Goal: Information Seeking & Learning: Learn about a topic

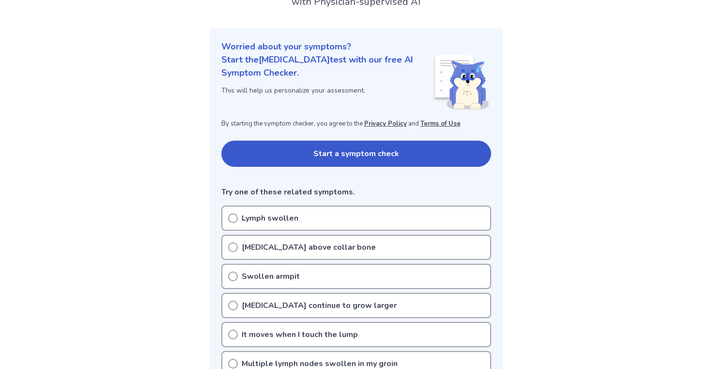
scroll to position [84, 0]
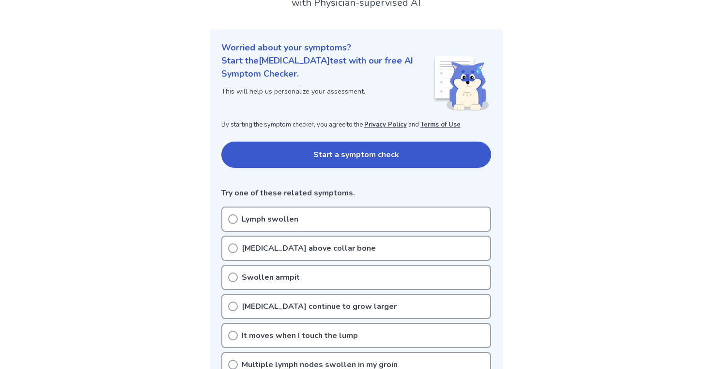
click at [341, 156] on button "Start a symptom check" at bounding box center [356, 154] width 270 height 26
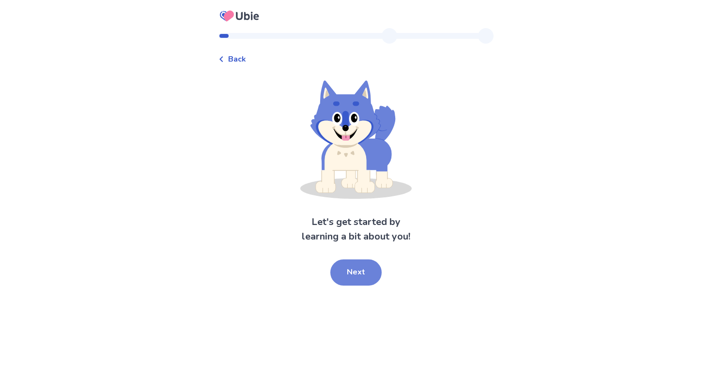
click at [355, 269] on button "Next" at bounding box center [355, 272] width 51 height 26
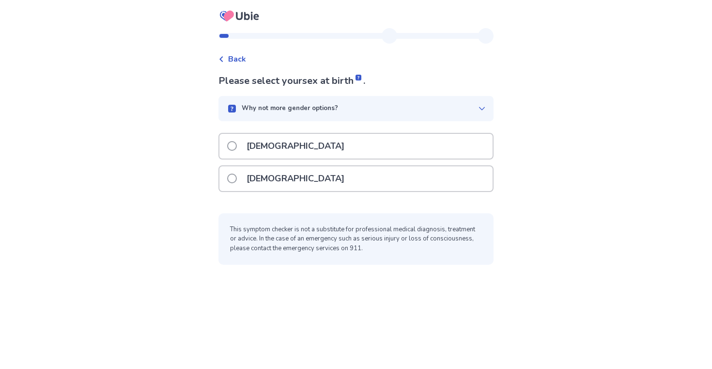
click at [318, 180] on div "[DEMOGRAPHIC_DATA]" at bounding box center [355, 178] width 273 height 25
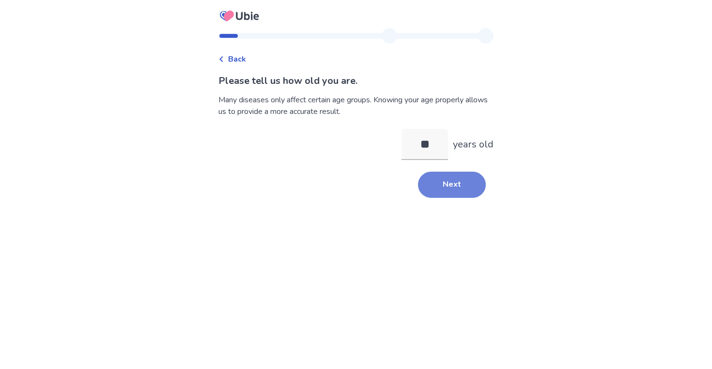
type input "**"
click at [431, 175] on button "Next" at bounding box center [452, 184] width 68 height 26
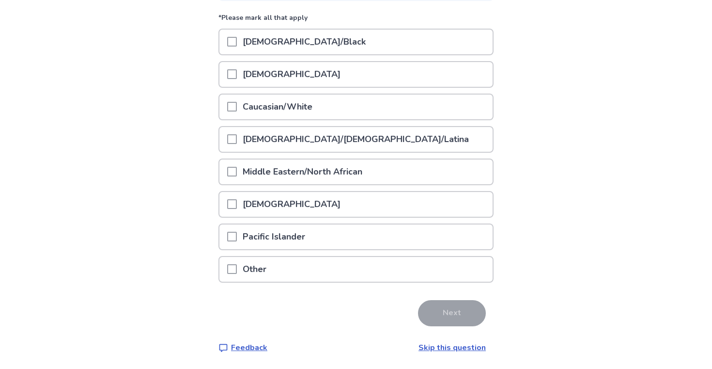
scroll to position [120, 0]
click at [325, 106] on div "Caucasian/White" at bounding box center [355, 107] width 273 height 25
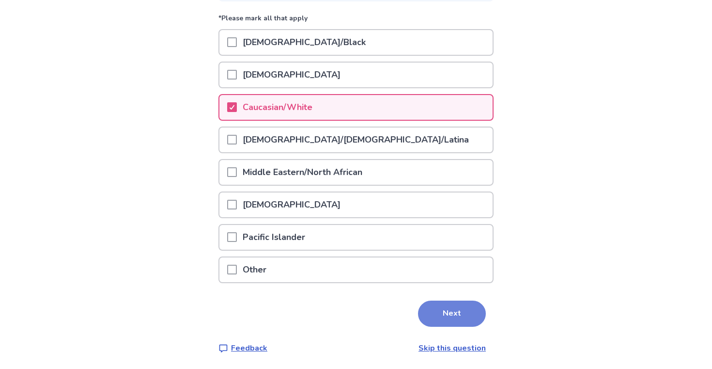
click at [450, 305] on button "Next" at bounding box center [452, 313] width 68 height 26
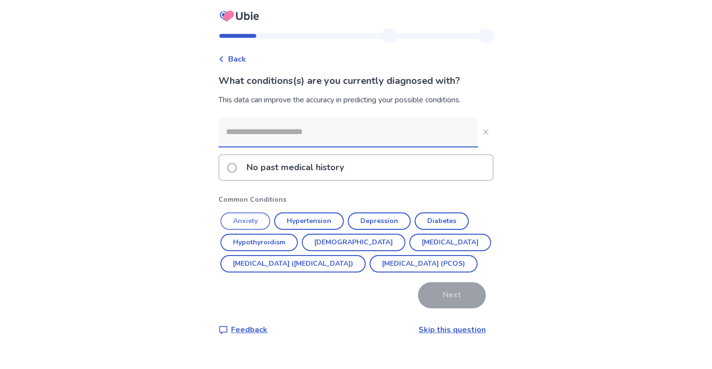
click at [259, 216] on button "Anxiety" at bounding box center [245, 220] width 50 height 17
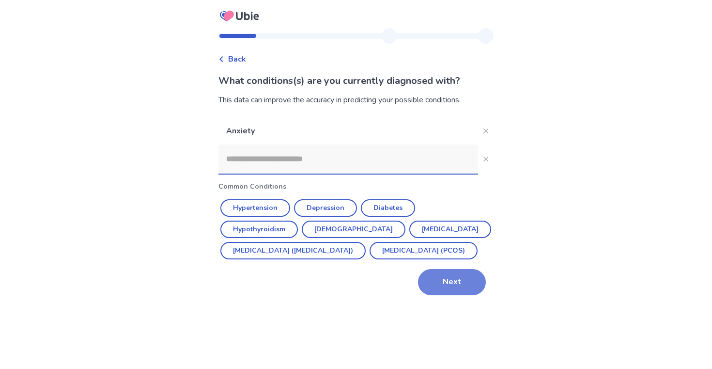
click at [436, 295] on button "Next" at bounding box center [452, 282] width 68 height 26
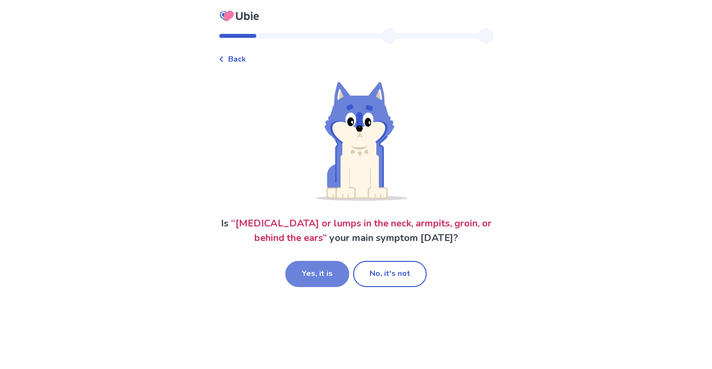
click at [327, 270] on button "Yes, it is" at bounding box center [317, 274] width 64 height 26
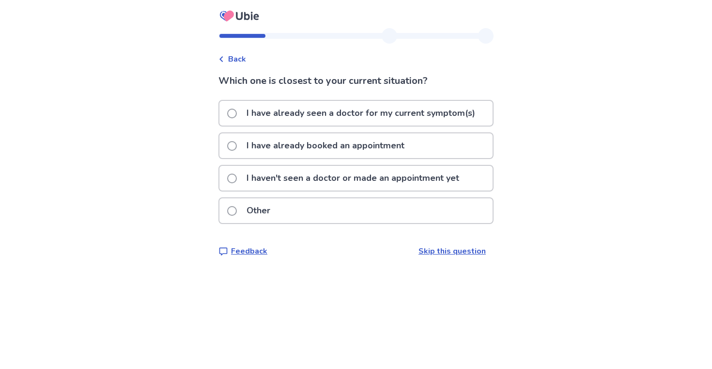
click at [415, 150] on div "I have already booked an appointment" at bounding box center [355, 145] width 273 height 25
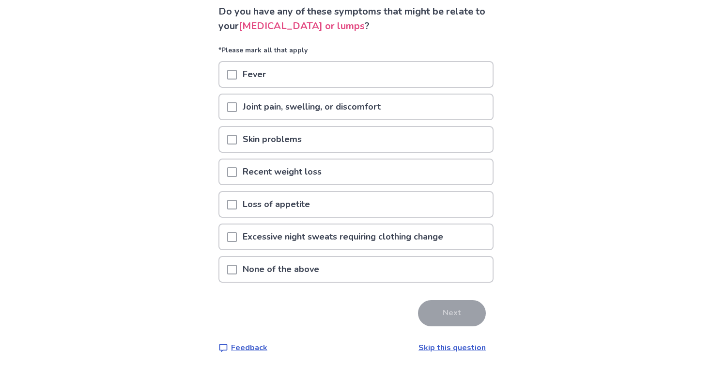
scroll to position [69, 0]
click at [325, 144] on div "Skin problems" at bounding box center [355, 139] width 273 height 25
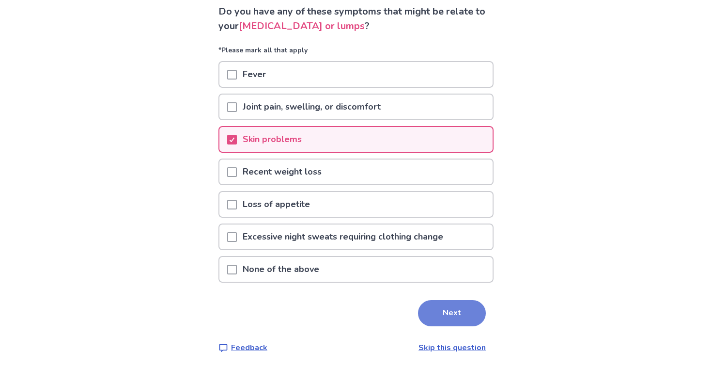
click at [430, 312] on button "Next" at bounding box center [452, 313] width 68 height 26
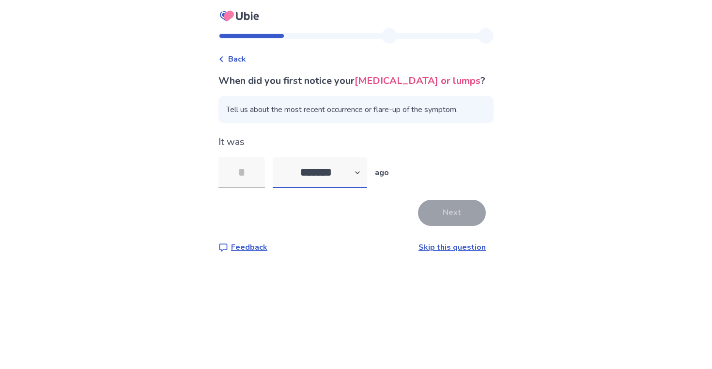
select select "*"
click at [241, 184] on input "tel" at bounding box center [241, 172] width 46 height 31
type input "*"
click at [441, 226] on button "Next" at bounding box center [452, 213] width 68 height 26
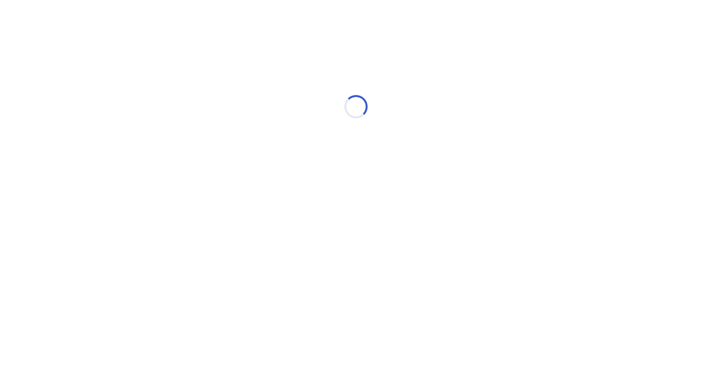
select select "*"
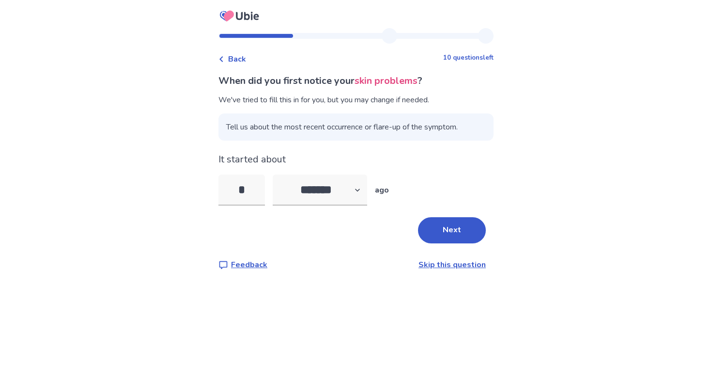
click at [234, 54] on span "Back" at bounding box center [237, 59] width 18 height 12
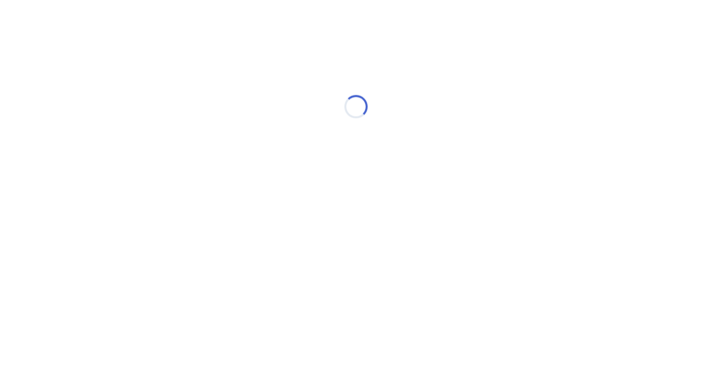
select select "*"
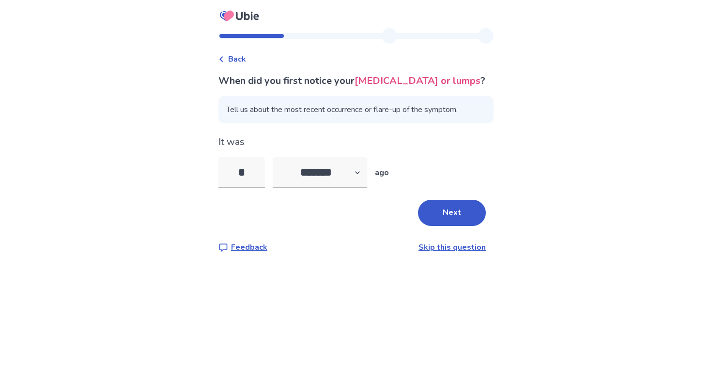
click at [244, 63] on span "Back" at bounding box center [237, 59] width 18 height 12
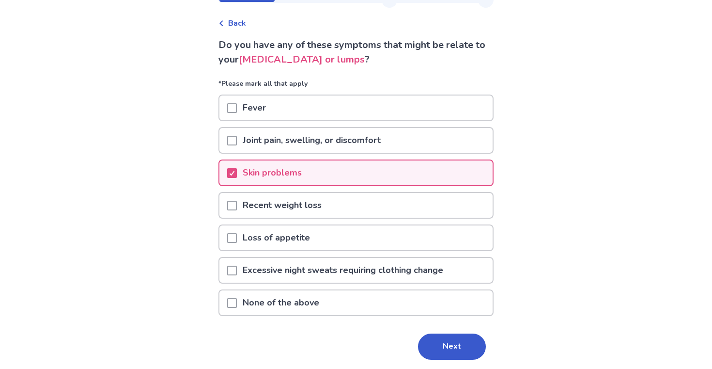
scroll to position [36, 0]
click at [318, 305] on p "None of the above" at bounding box center [281, 302] width 88 height 25
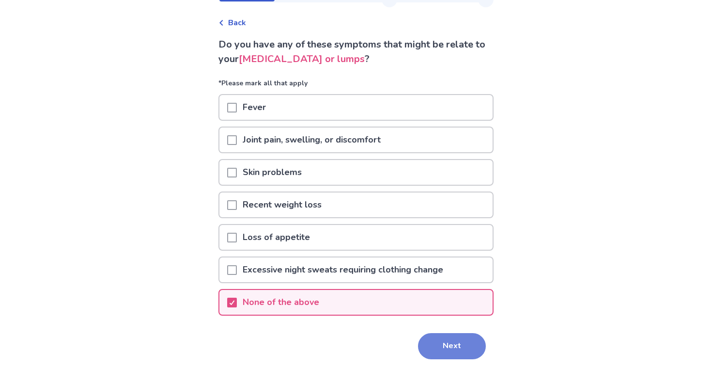
click at [450, 345] on button "Next" at bounding box center [452, 346] width 68 height 26
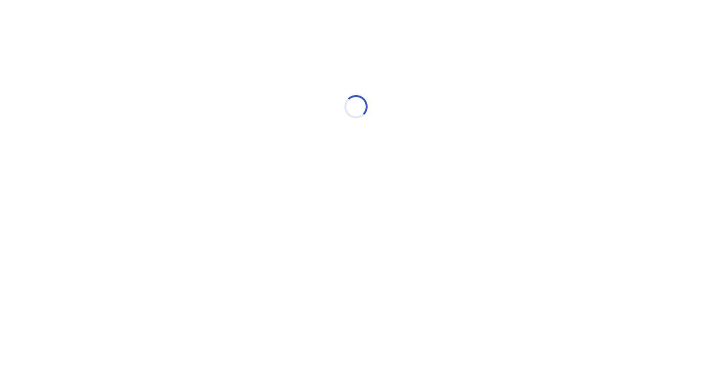
select select "*"
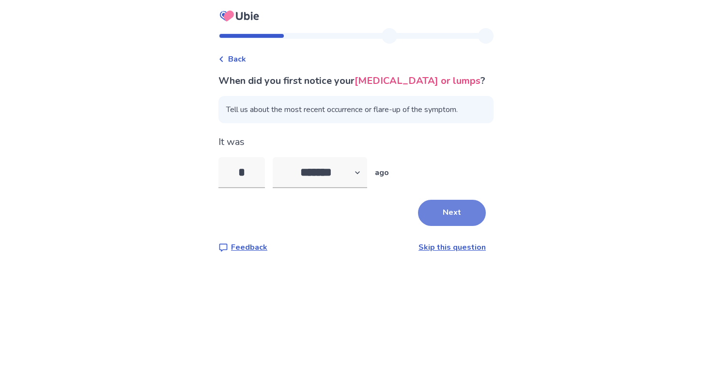
click at [447, 226] on button "Next" at bounding box center [452, 213] width 68 height 26
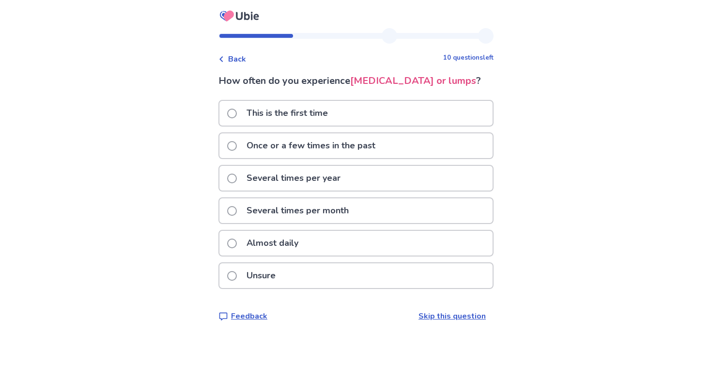
click at [320, 125] on p "This is the first time" at bounding box center [287, 113] width 93 height 25
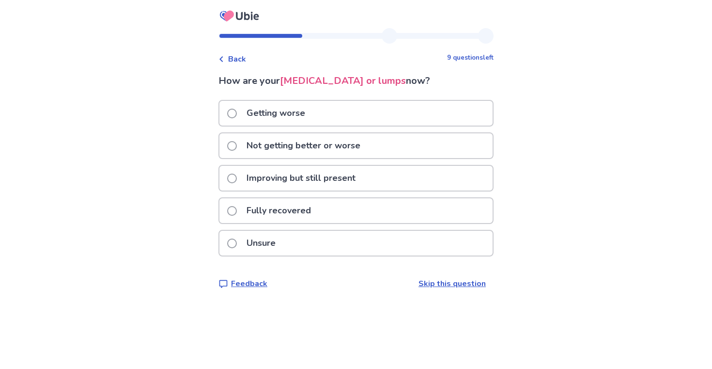
click at [362, 149] on p "Not getting better or worse" at bounding box center [303, 145] width 125 height 25
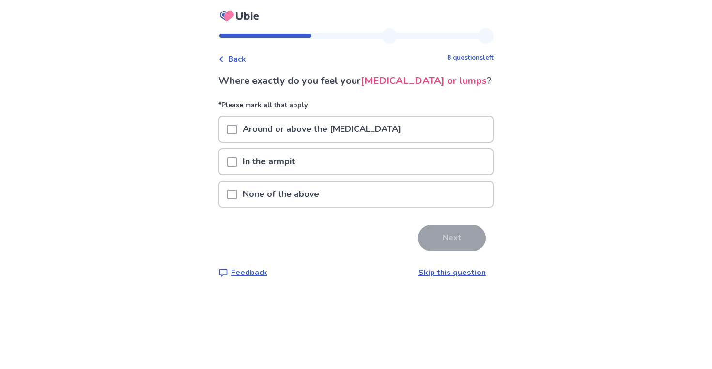
click at [334, 174] on div "In the armpit" at bounding box center [355, 161] width 273 height 25
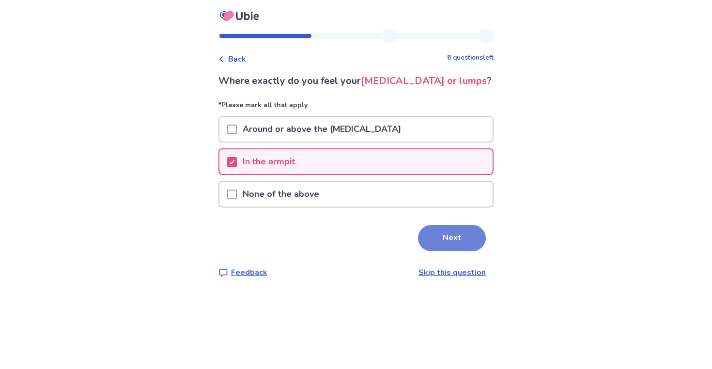
click at [442, 251] on button "Next" at bounding box center [452, 238] width 68 height 26
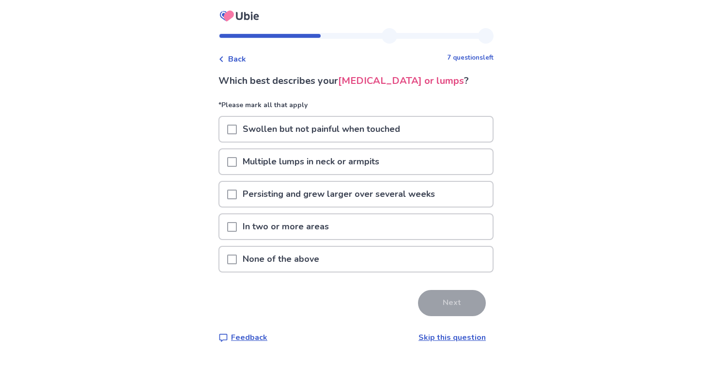
click at [418, 140] on div "Swollen but not painful when touched" at bounding box center [355, 129] width 273 height 25
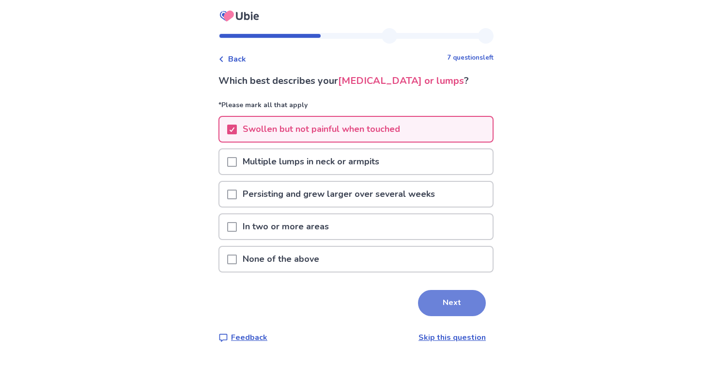
click at [438, 316] on button "Next" at bounding box center [452, 303] width 68 height 26
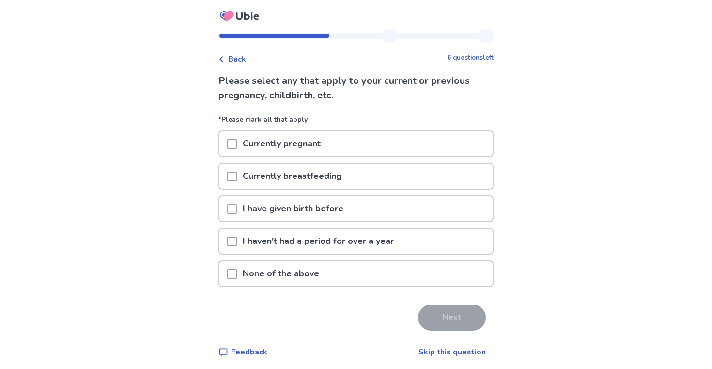
click at [323, 269] on p "None of the above" at bounding box center [281, 273] width 88 height 25
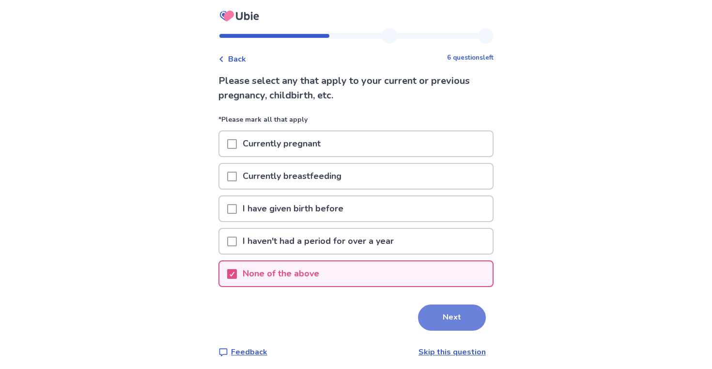
click at [440, 325] on button "Next" at bounding box center [452, 317] width 68 height 26
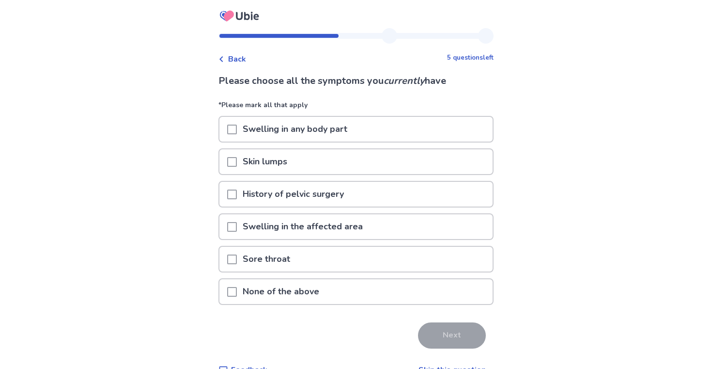
click at [301, 163] on div "Skin lumps" at bounding box center [355, 161] width 273 height 25
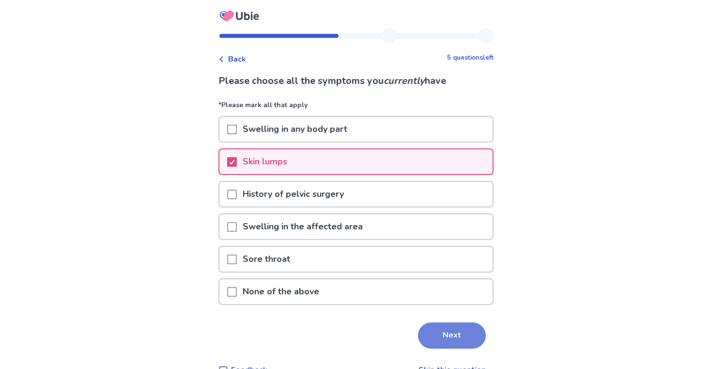
click at [450, 331] on button "Next" at bounding box center [452, 335] width 68 height 26
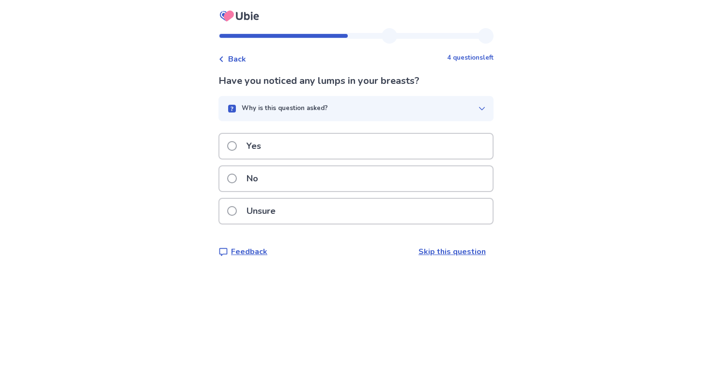
click at [310, 206] on div "Unsure" at bounding box center [355, 211] width 273 height 25
click at [317, 177] on div "No" at bounding box center [355, 178] width 273 height 25
click at [311, 187] on div "No" at bounding box center [355, 178] width 273 height 25
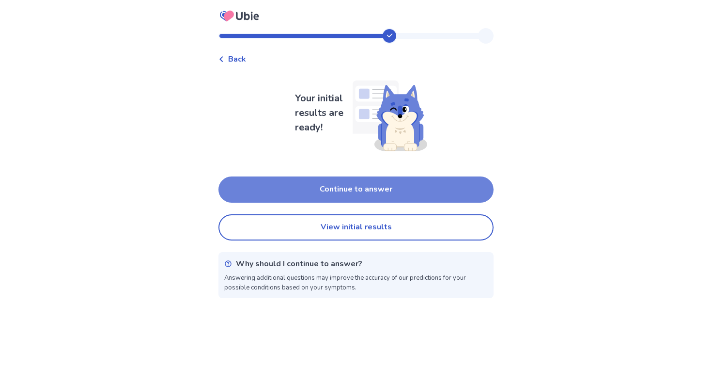
click at [398, 193] on button "Continue to answer" at bounding box center [355, 189] width 275 height 26
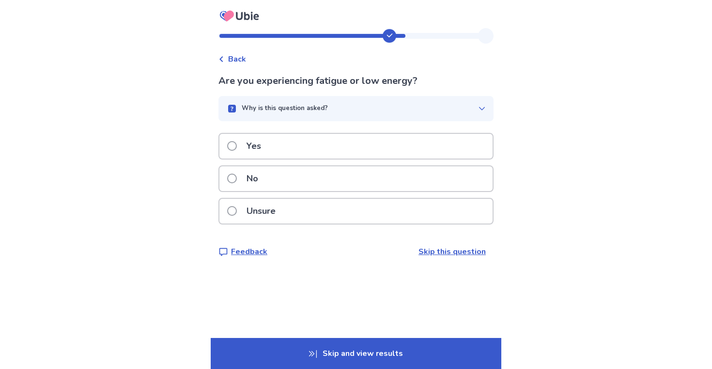
click at [333, 179] on div "No" at bounding box center [355, 178] width 273 height 25
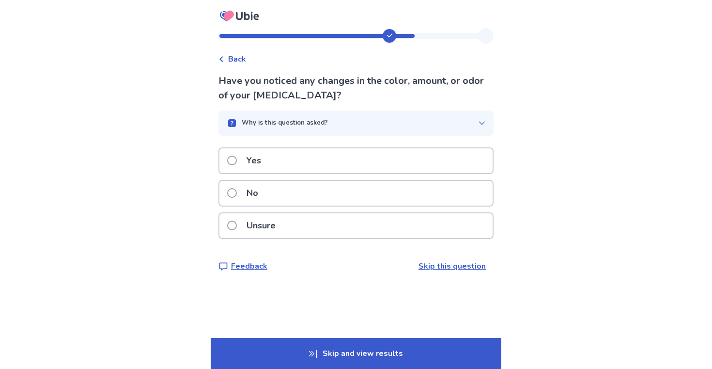
click at [283, 193] on div "No" at bounding box center [355, 193] width 273 height 25
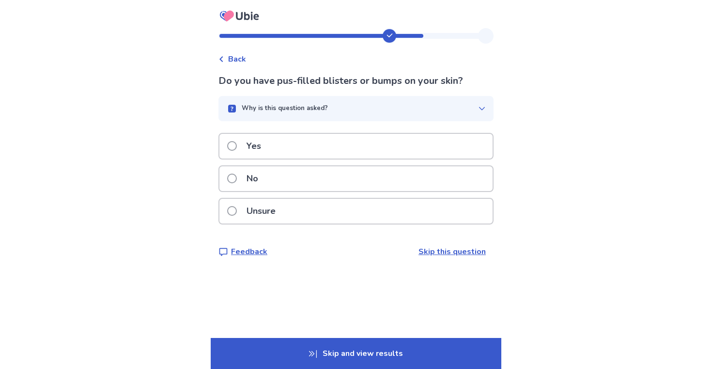
click at [298, 176] on div "No" at bounding box center [355, 178] width 273 height 25
click at [319, 141] on div "Yes" at bounding box center [355, 146] width 273 height 25
click at [289, 177] on div "No" at bounding box center [355, 178] width 273 height 25
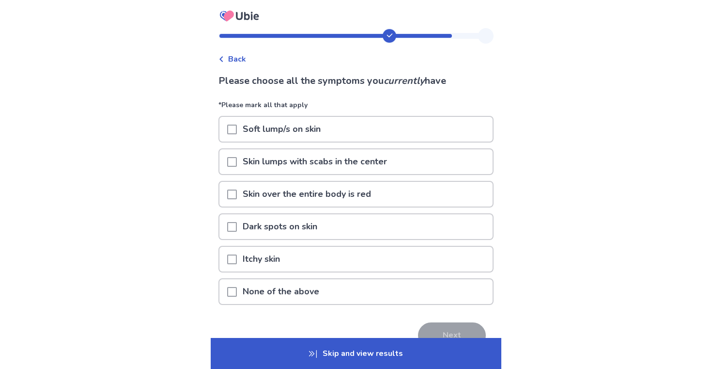
click at [339, 126] on div "Soft lump/s on skin" at bounding box center [355, 129] width 273 height 25
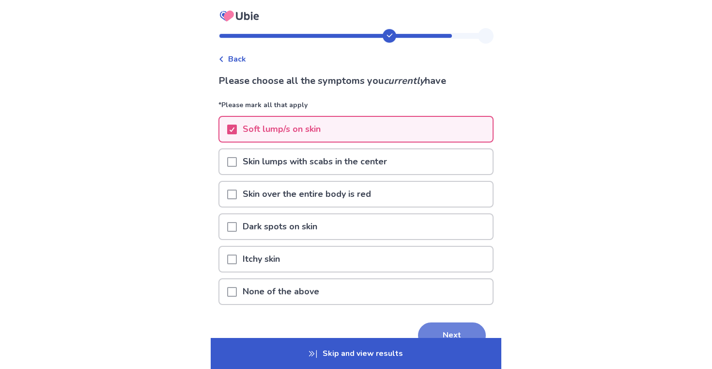
click at [430, 327] on button "Next" at bounding box center [452, 335] width 68 height 26
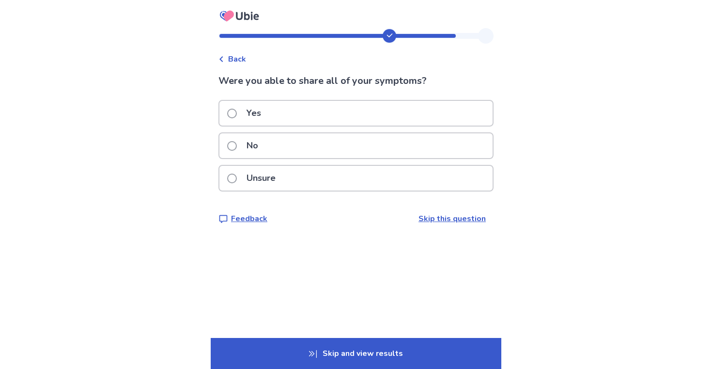
click at [296, 148] on div "No" at bounding box center [355, 145] width 273 height 25
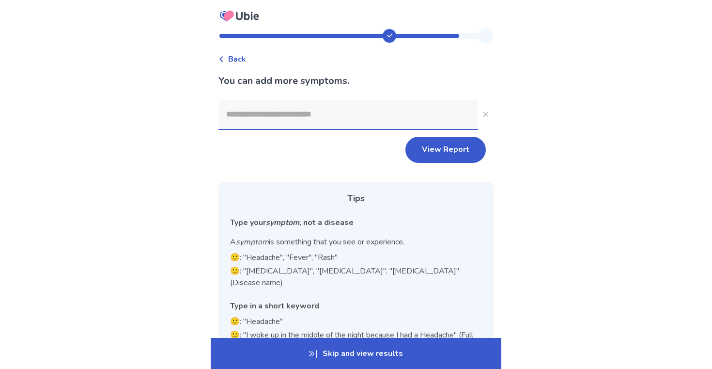
click at [333, 119] on input at bounding box center [348, 114] width 260 height 29
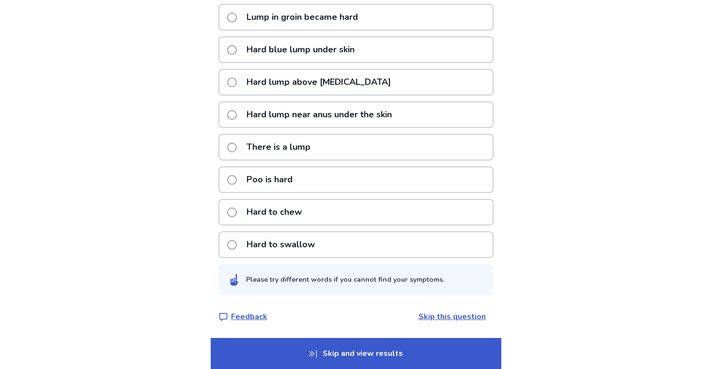
scroll to position [247, 0]
type input "*********"
click at [334, 352] on p "Skip and view results" at bounding box center [356, 353] width 291 height 31
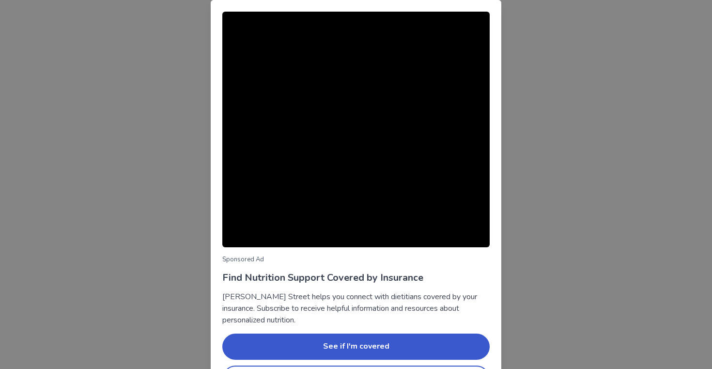
scroll to position [34, 0]
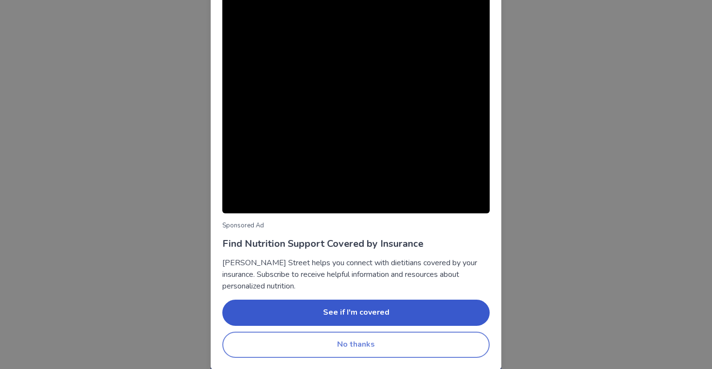
click at [348, 340] on button "No thanks" at bounding box center [355, 344] width 267 height 26
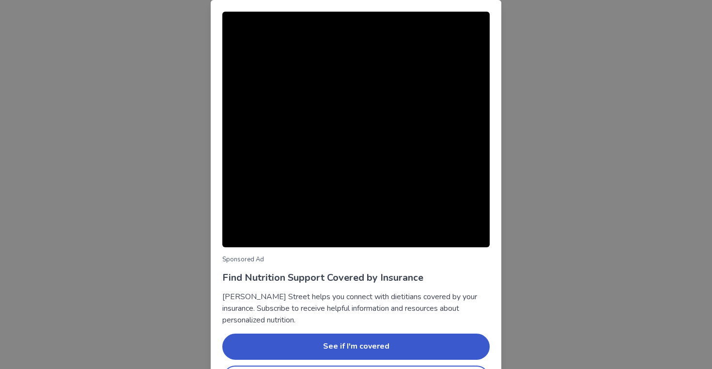
scroll to position [34, 0]
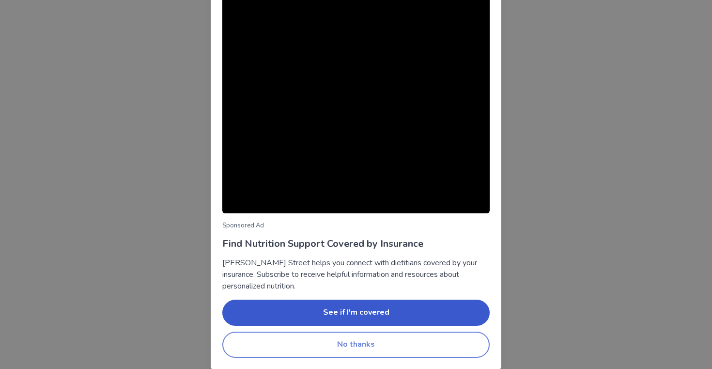
click at [383, 348] on button "No thanks" at bounding box center [355, 344] width 267 height 26
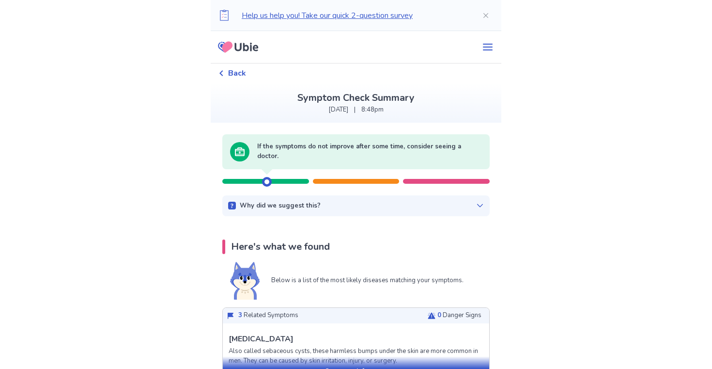
click at [476, 208] on icon at bounding box center [480, 205] width 8 height 8
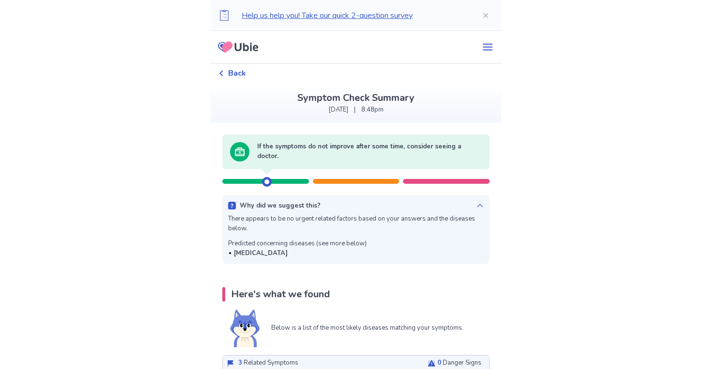
drag, startPoint x: 240, startPoint y: 250, endPoint x: 298, endPoint y: 248, distance: 58.1
click at [299, 248] on div "[MEDICAL_DATA]" at bounding box center [297, 253] width 139 height 10
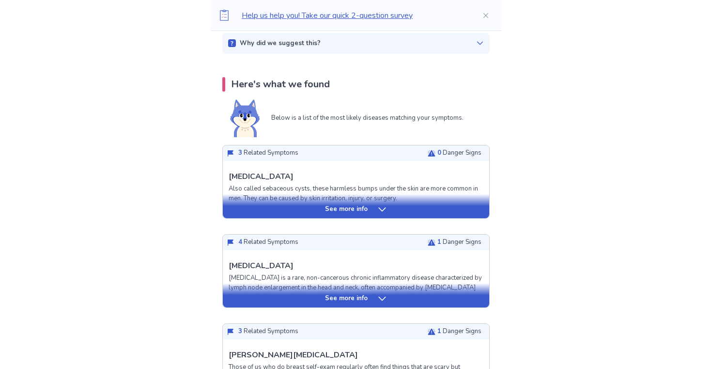
scroll to position [166, 0]
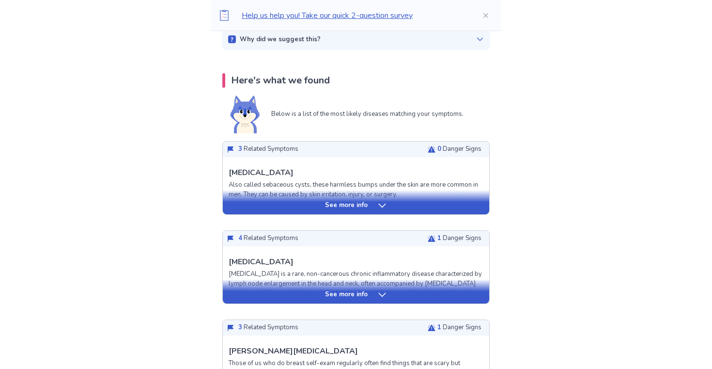
click at [306, 200] on div "See more info" at bounding box center [356, 202] width 266 height 24
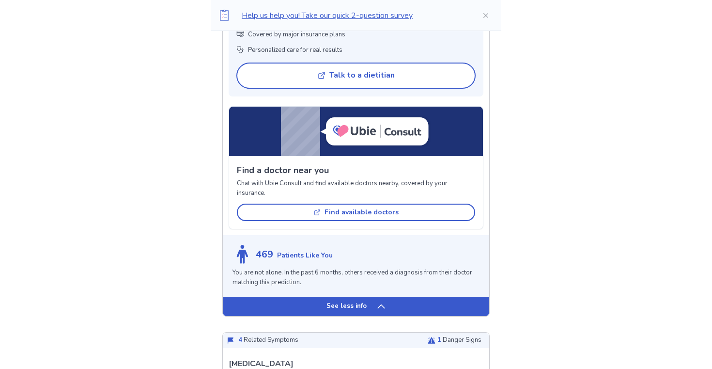
scroll to position [807, 0]
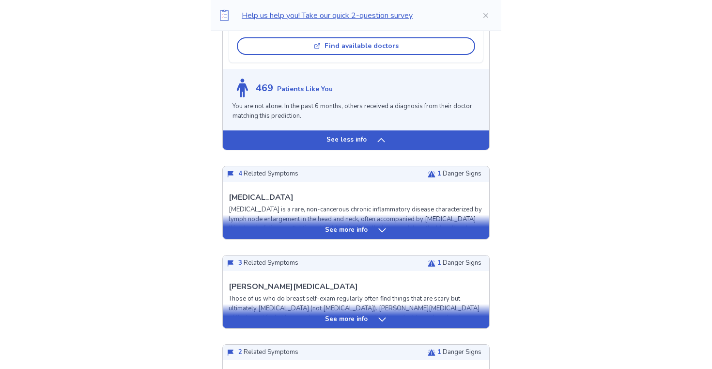
click at [339, 225] on p "See more info" at bounding box center [346, 230] width 43 height 10
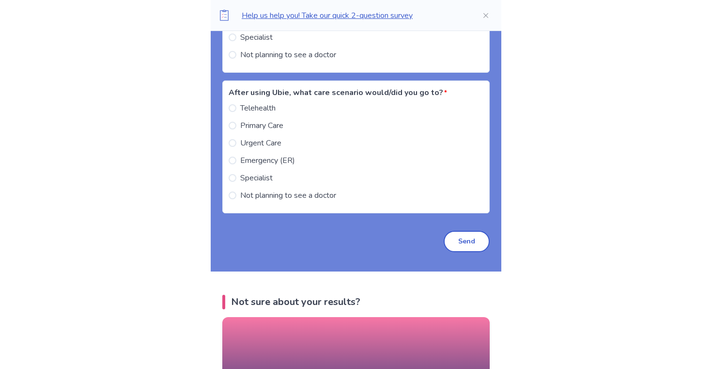
scroll to position [2508, 0]
